Goal: Browse casually

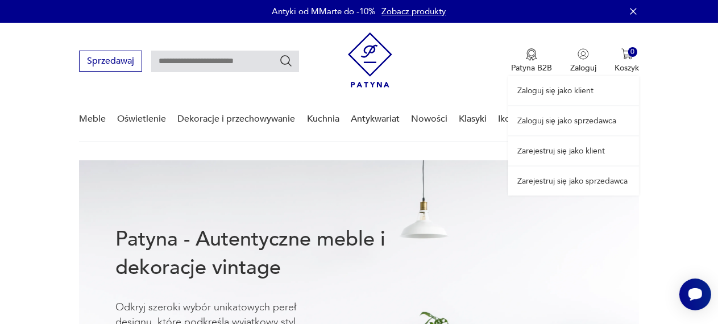
click at [588, 68] on div "Zaloguj się jako klient Zaloguj się jako sprzedawca Zarejestruj się jako klient…" at bounding box center [573, 109] width 131 height 173
click at [576, 128] on link "Zaloguj się jako sprzedawca" at bounding box center [573, 120] width 131 height 29
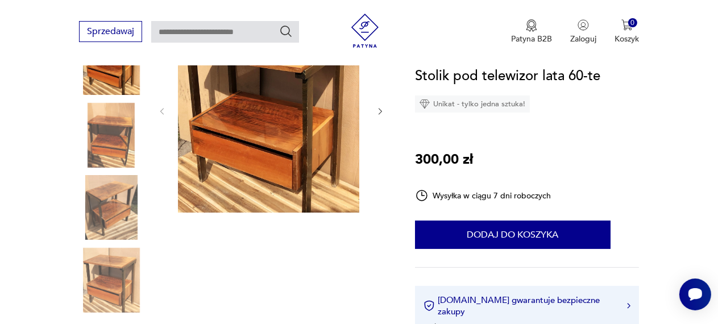
scroll to position [155, 0]
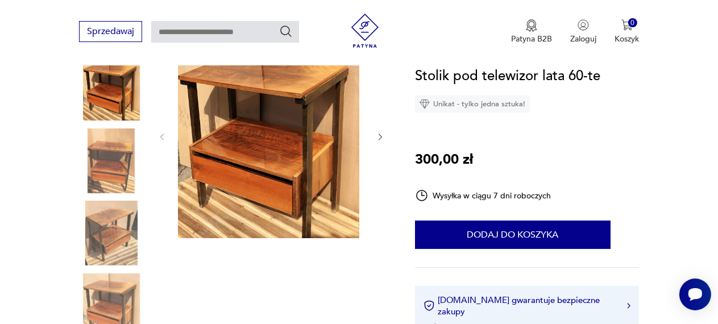
click at [282, 154] on img at bounding box center [268, 135] width 181 height 205
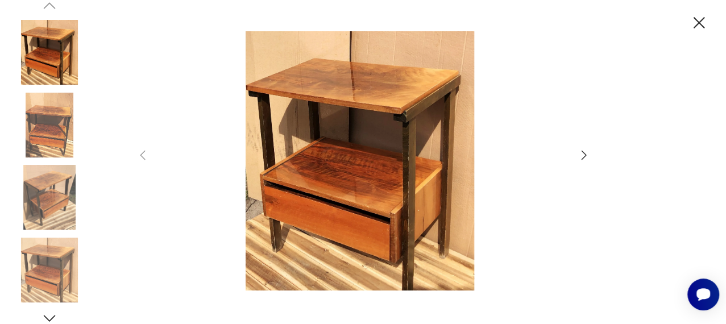
click at [580, 150] on icon "button" at bounding box center [584, 155] width 14 height 14
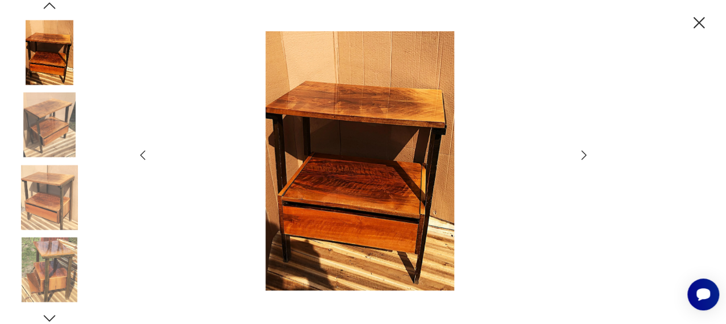
click at [581, 153] on icon "button" at bounding box center [584, 155] width 14 height 14
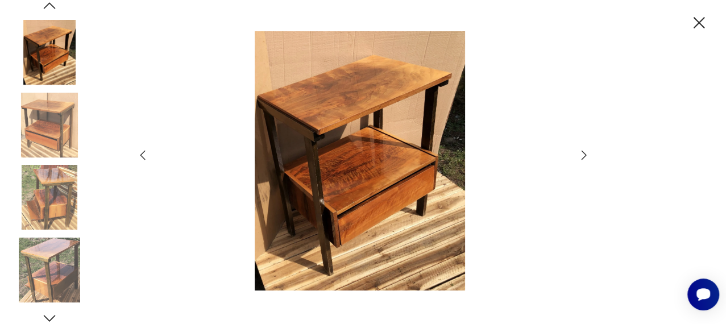
click at [581, 152] on icon "button" at bounding box center [584, 155] width 14 height 14
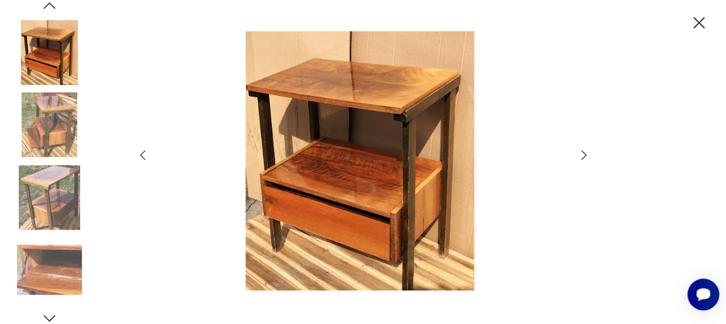
click at [581, 152] on icon "button" at bounding box center [584, 155] width 14 height 14
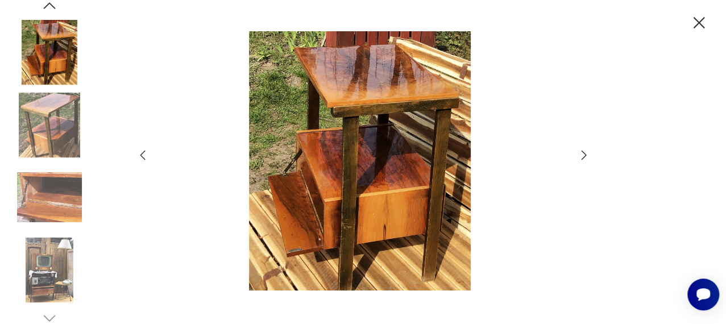
click at [581, 152] on icon "button" at bounding box center [584, 155] width 14 height 14
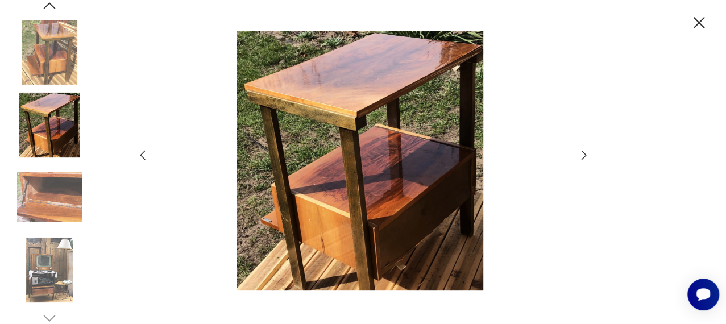
click at [581, 152] on icon "button" at bounding box center [584, 155] width 14 height 14
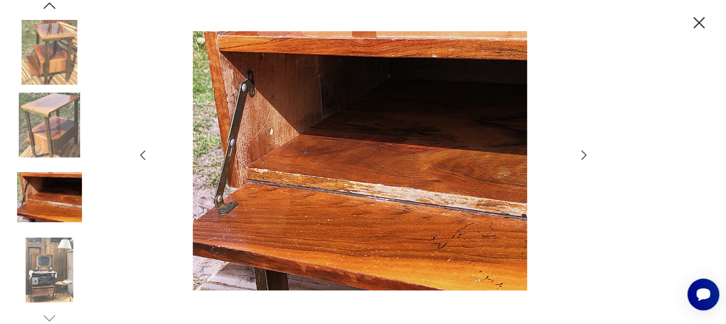
click at [581, 152] on icon "button" at bounding box center [584, 155] width 14 height 14
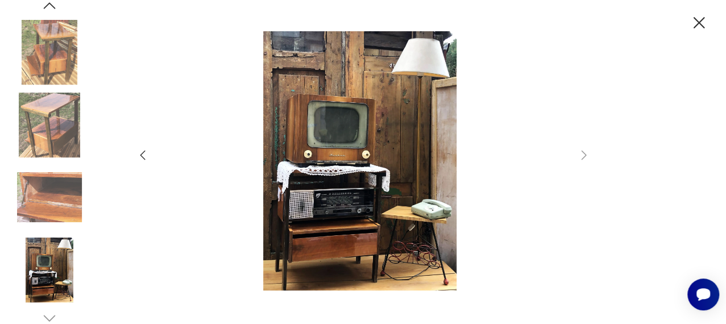
click at [693, 22] on icon "button" at bounding box center [699, 23] width 20 height 20
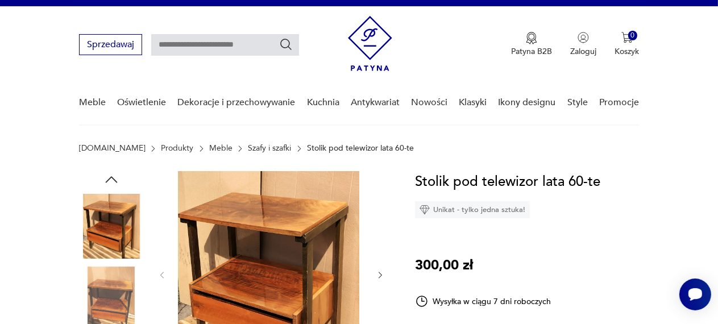
scroll to position [0, 0]
